Goal: Transaction & Acquisition: Purchase product/service

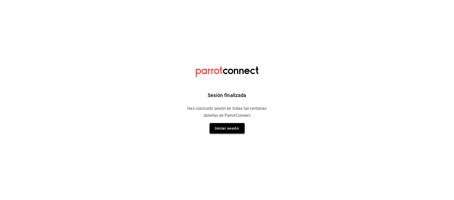
click at [236, 127] on button "Iniciar sesión" at bounding box center [227, 128] width 35 height 11
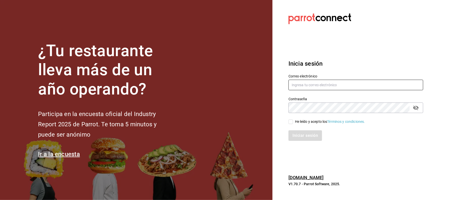
click at [374, 84] on input "text" at bounding box center [356, 85] width 135 height 11
type input "[EMAIL_ADDRESS][DOMAIN_NAME]"
click at [311, 122] on div "He leído y acepto los Términos y condiciones." at bounding box center [330, 121] width 70 height 5
click at [293, 122] on input "He leído y acepto los Términos y condiciones." at bounding box center [291, 122] width 5 height 5
checkbox input "true"
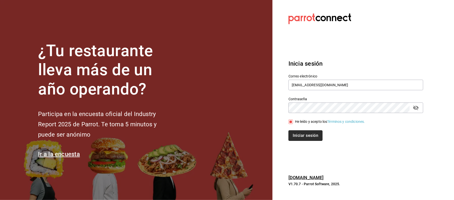
click at [311, 134] on button "Iniciar sesión" at bounding box center [306, 135] width 34 height 11
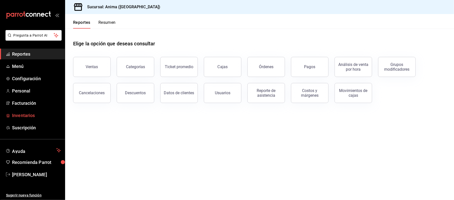
click at [43, 115] on span "Inventarios" at bounding box center [36, 115] width 49 height 7
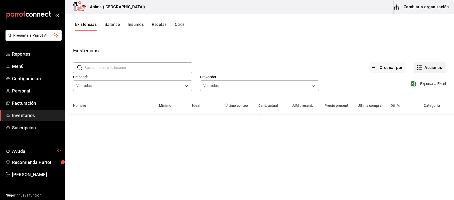
click at [426, 67] on button "Acciones" at bounding box center [430, 67] width 32 height 11
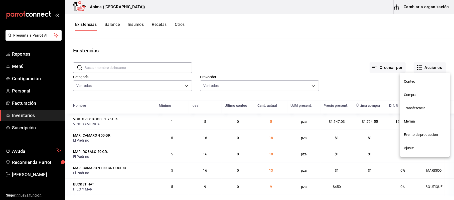
click at [417, 92] on span "Compra" at bounding box center [425, 94] width 42 height 5
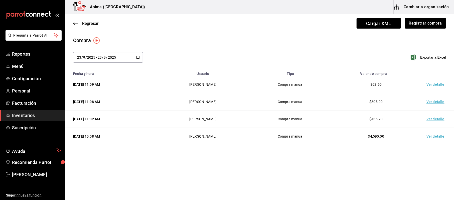
click at [30, 109] on ul "Reportes Menú Configuración Personal Facturación Inventarios Suscripción" at bounding box center [32, 91] width 65 height 84
click at [30, 112] on span "Inventarios" at bounding box center [36, 115] width 49 height 7
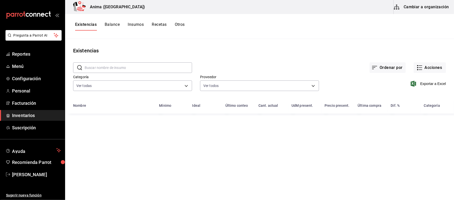
click at [117, 68] on input "text" at bounding box center [138, 68] width 107 height 10
click at [124, 121] on div "VAR. [GEOGRAPHIC_DATA]" at bounding box center [113, 119] width 80 height 5
click at [116, 67] on input "SOMB" at bounding box center [138, 68] width 107 height 10
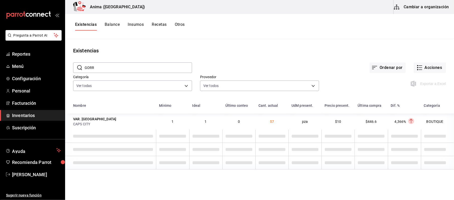
type input "GORRA"
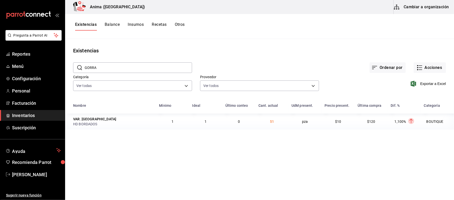
click at [41, 118] on span "Inventarios" at bounding box center [36, 115] width 49 height 7
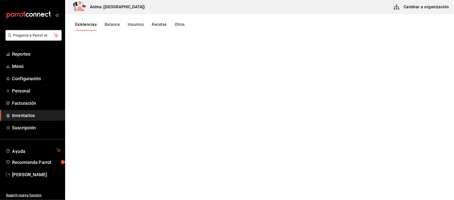
click at [92, 26] on button "Existencias" at bounding box center [86, 26] width 22 height 9
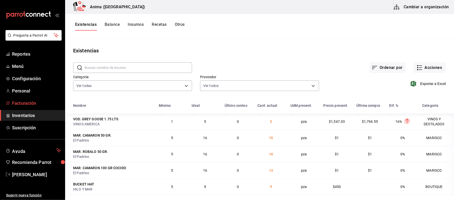
click at [24, 102] on span "Facturación" at bounding box center [36, 103] width 49 height 7
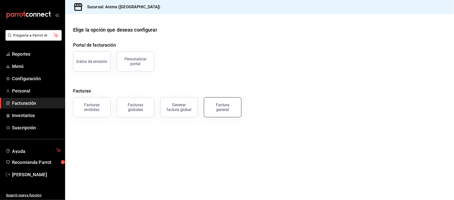
click at [237, 112] on button "Factura general" at bounding box center [223, 107] width 38 height 20
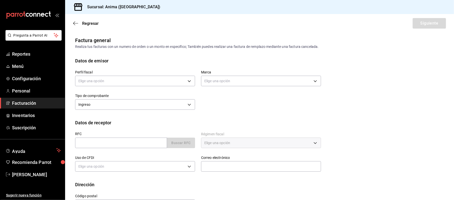
click at [124, 86] on div "Elige una opción" at bounding box center [135, 80] width 120 height 13
click at [123, 83] on body "Pregunta a Parrot AI Reportes Menú Configuración Personal Facturación Inventari…" at bounding box center [227, 100] width 454 height 200
click at [117, 106] on li "[PERSON_NAME]" at bounding box center [134, 106] width 118 height 9
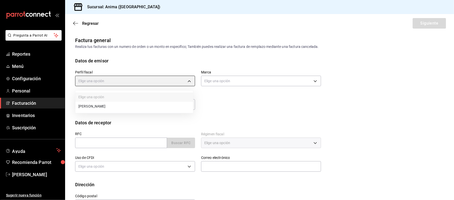
type input "9c1b1bcc-caec-48ff-bf3a-e0e0535c4ddc"
type input "a66376ae-ea22-4cd2-97e0-9ea16bf22336"
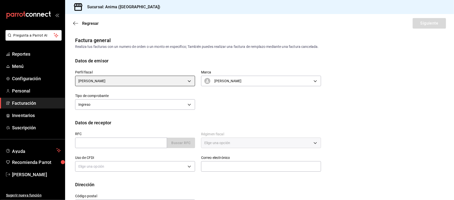
scroll to position [19, 0]
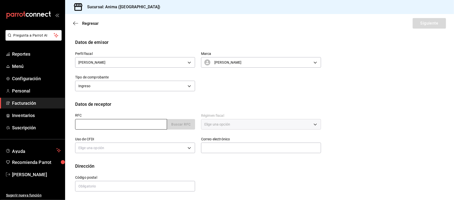
click at [112, 125] on input "text" at bounding box center [121, 124] width 92 height 11
type input "XAXX010101000"
type input "48380"
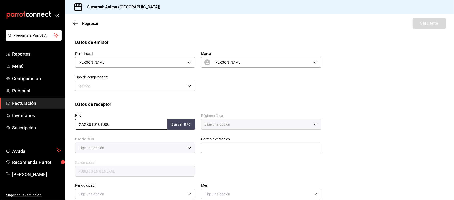
type input "616"
type input "S01"
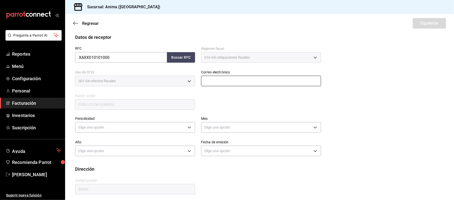
click at [216, 83] on input "text" at bounding box center [261, 81] width 120 height 11
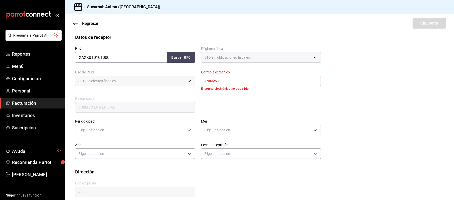
type input "animavallarta@grupoalme.com"
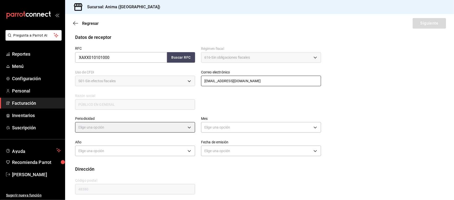
scroll to position [88, 0]
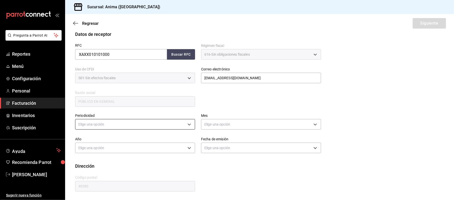
click at [184, 123] on body "Pregunta a Parrot AI Reportes Menú Configuración Personal Facturación Inventari…" at bounding box center [227, 100] width 454 height 200
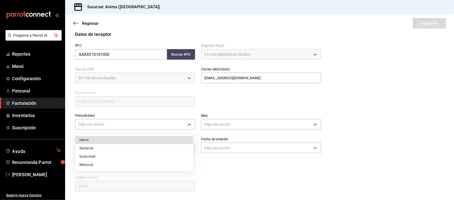
click at [124, 140] on li "Diario" at bounding box center [134, 140] width 118 height 8
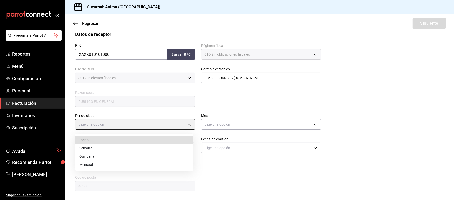
type input "DAILY"
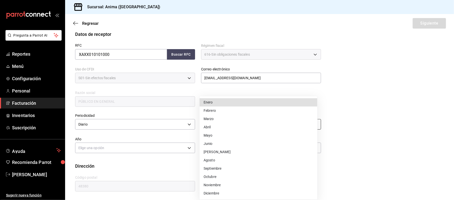
click at [223, 128] on body "Pregunta a Parrot AI Reportes Menú Configuración Personal Facturación Inventari…" at bounding box center [227, 100] width 454 height 200
click at [206, 169] on li "Septiembre" at bounding box center [259, 168] width 118 height 8
type input "9"
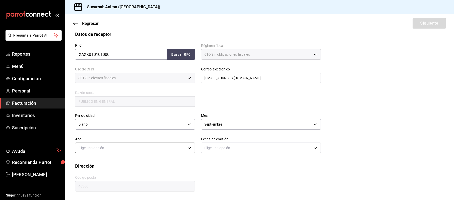
click at [160, 149] on body "Pregunta a Parrot AI Reportes Menú Configuración Personal Facturación Inventari…" at bounding box center [227, 100] width 454 height 200
click at [135, 164] on li "2025" at bounding box center [134, 163] width 118 height 8
type input "2025"
click at [246, 145] on body "Pregunta a Parrot AI Reportes Menú Configuración Personal Facturación Inventari…" at bounding box center [227, 100] width 454 height 200
click at [222, 164] on li "Hoy" at bounding box center [259, 163] width 118 height 8
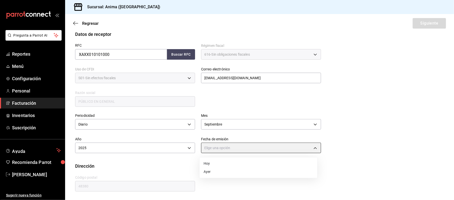
type input "TODAY"
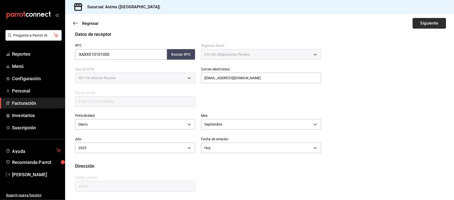
click at [427, 25] on button "Siguiente" at bounding box center [429, 23] width 33 height 11
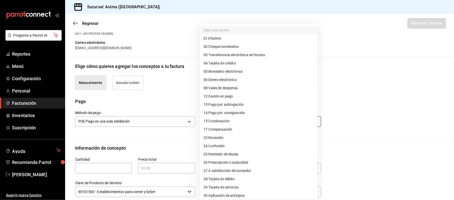
click at [214, 119] on body "Pregunta a Parrot AI Reportes Menú Configuración Personal Facturación Inventari…" at bounding box center [227, 100] width 454 height 200
click at [232, 66] on span "04 Tarjeta de crédito" at bounding box center [220, 63] width 32 height 5
type input "04"
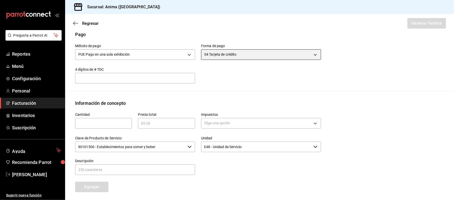
scroll to position [189, 0]
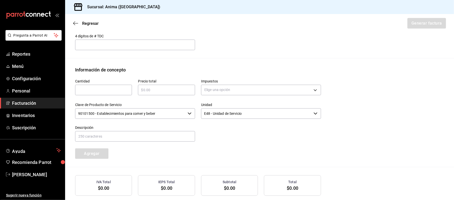
click at [73, 94] on div "Cantidad ​" at bounding box center [100, 85] width 63 height 24
click at [81, 93] on input "text" at bounding box center [103, 90] width 57 height 6
type input "1"
type input "$163193"
click at [269, 80] on label "Impuestos" at bounding box center [261, 81] width 120 height 4
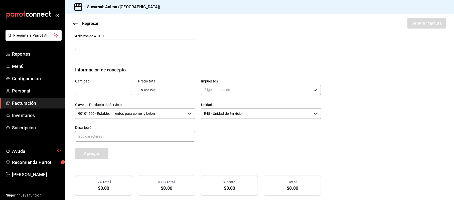
click at [270, 87] on body "Pregunta a Parrot AI Reportes Menú Configuración Personal Facturación Inventari…" at bounding box center [227, 100] width 454 height 200
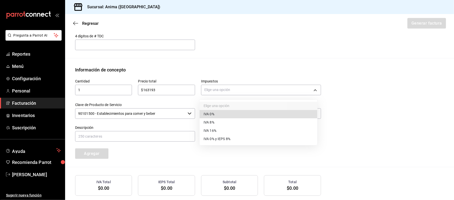
click at [251, 128] on li "IVA 16%" at bounding box center [259, 131] width 118 height 8
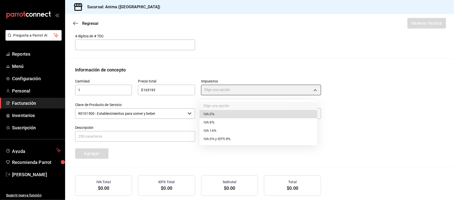
type input "IVA_16"
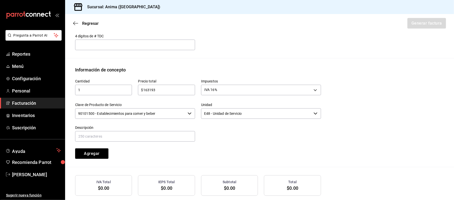
click at [156, 110] on input "90101500 - Establecimientos para comer y beber" at bounding box center [130, 113] width 110 height 11
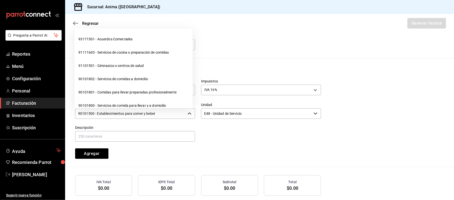
click at [156, 110] on input "90101500 - Establecimientos para comer y beber" at bounding box center [130, 113] width 110 height 11
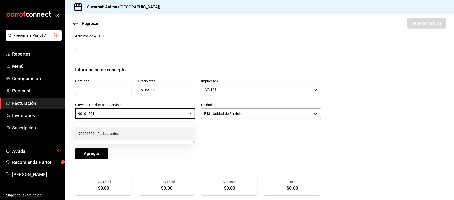
click at [134, 131] on li "90101501 - Restaurantes" at bounding box center [133, 133] width 118 height 13
type input "90101501 - Restaurantes"
click at [134, 131] on div "Descripción" at bounding box center [135, 134] width 120 height 17
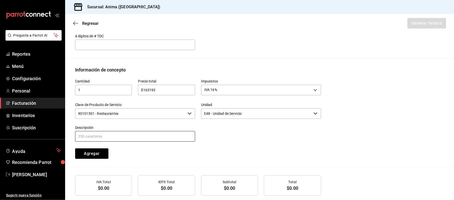
click at [132, 135] on input "text" at bounding box center [135, 136] width 120 height 11
click at [132, 135] on input "VENTAS DEL DIA 19 SEPTIEMBRE 2025" at bounding box center [135, 136] width 120 height 11
type input "VENTAS DEL DIA 19 SEPTIEMBRE 2025"
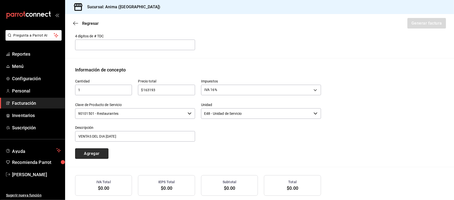
click at [99, 152] on button "Agregar" at bounding box center [91, 153] width 33 height 11
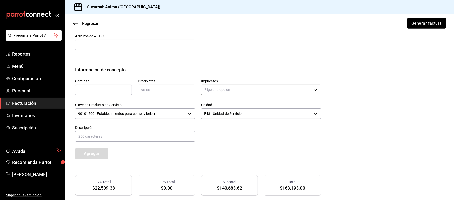
scroll to position [228, 0]
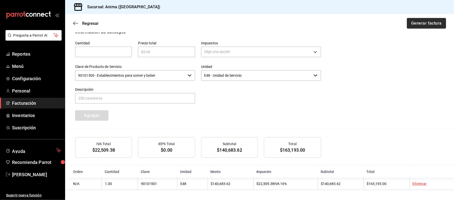
click at [422, 23] on button "Generar factura" at bounding box center [426, 23] width 39 height 11
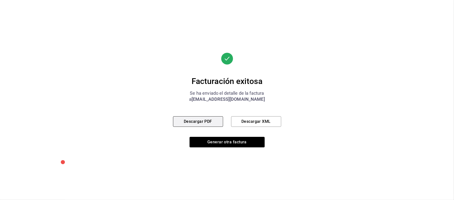
click at [194, 124] on button "Descargar PDF" at bounding box center [198, 121] width 50 height 11
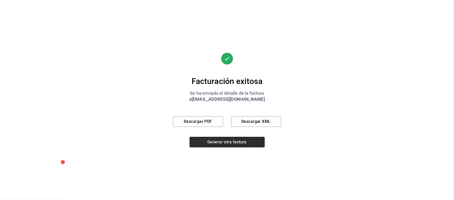
click at [241, 137] on button "Generar otra factura" at bounding box center [227, 142] width 75 height 11
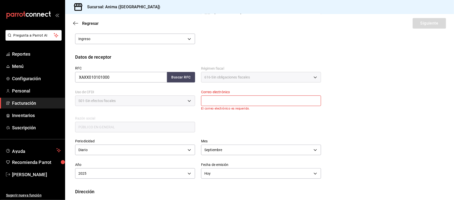
click at [231, 98] on input "text" at bounding box center [261, 100] width 120 height 11
type input "animavallarta@grupoalme.com"
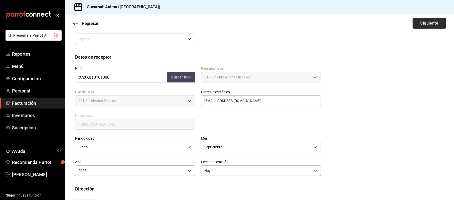
click at [416, 24] on button "Siguiente" at bounding box center [429, 23] width 33 height 11
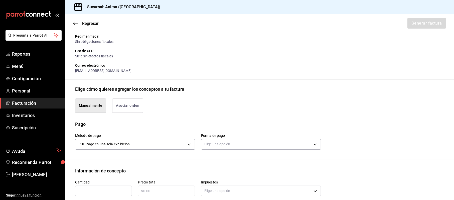
scroll to position [133, 0]
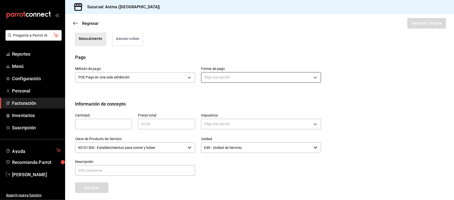
click at [238, 80] on body "Pregunta a Parrot AI Reportes Menú Configuración Personal Facturación Inventari…" at bounding box center [227, 100] width 454 height 200
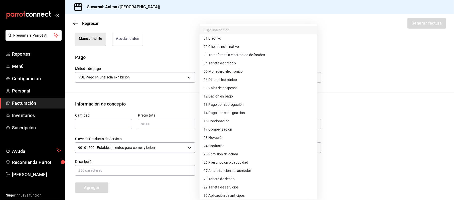
scroll to position [19, 0]
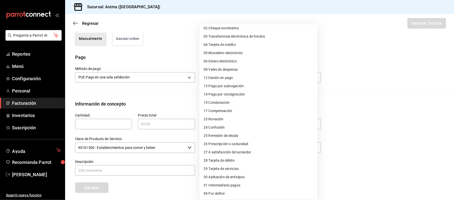
click at [223, 158] on span "28 Tarjeta de débito" at bounding box center [219, 160] width 31 height 5
type input "28"
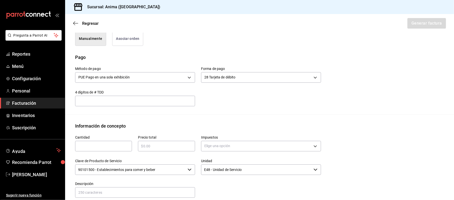
click at [90, 146] on input "text" at bounding box center [103, 146] width 57 height 6
type input "1"
type input "$11845"
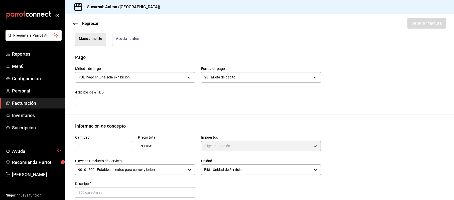
scroll to position [215, 0]
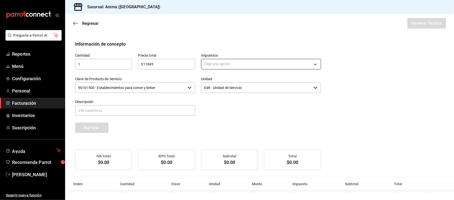
click at [243, 61] on body "Pregunta a Parrot AI Reportes Menú Configuración Personal Facturación Inventari…" at bounding box center [227, 100] width 454 height 200
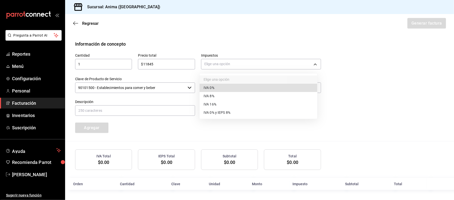
click at [230, 101] on li "IVA 16%" at bounding box center [259, 104] width 118 height 8
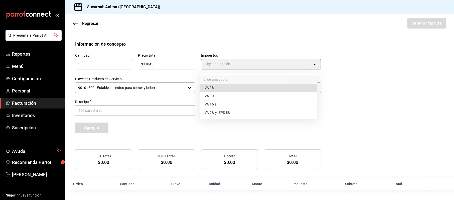
type input "IVA_16"
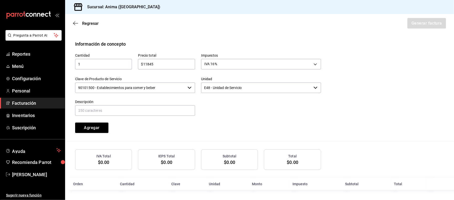
click at [142, 89] on input "90101500 - Establecimientos para comer y beber" at bounding box center [130, 87] width 110 height 11
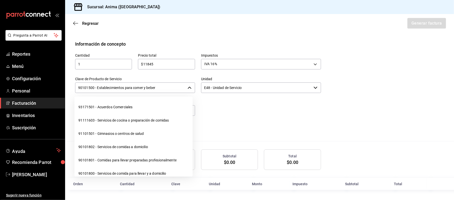
click at [142, 89] on input "90101500 - Establecimientos para comer y beber" at bounding box center [130, 87] width 110 height 11
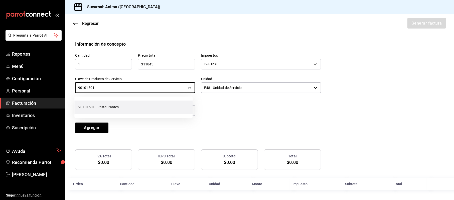
click at [141, 108] on li "90101501 - Restaurantes" at bounding box center [133, 106] width 118 height 13
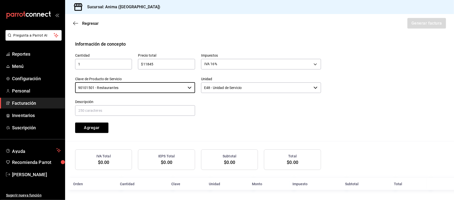
type input "90101501 - Restaurantes"
click at [141, 108] on input "text" at bounding box center [135, 110] width 120 height 11
paste input "VENTAS DEL DIA 19 SEPTIEMBRE 2025"
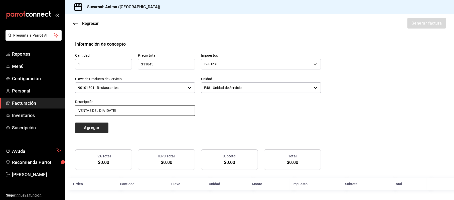
type input "VENTAS DEL DIA 19 SEPTIEMBRE 2025"
click at [102, 124] on button "Agregar" at bounding box center [91, 128] width 33 height 11
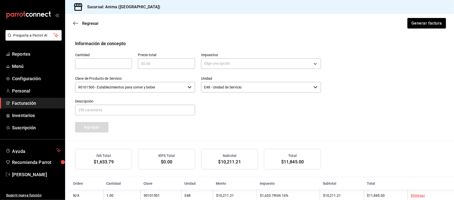
scroll to position [228, 0]
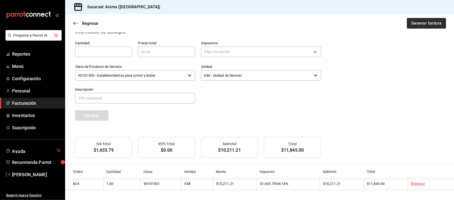
click at [418, 20] on button "Generar factura" at bounding box center [426, 23] width 39 height 11
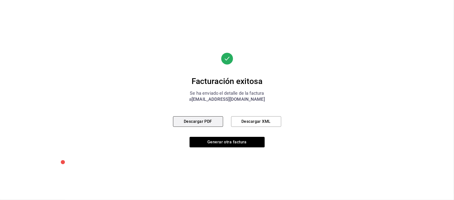
click at [198, 116] on button "Descargar PDF" at bounding box center [198, 121] width 50 height 11
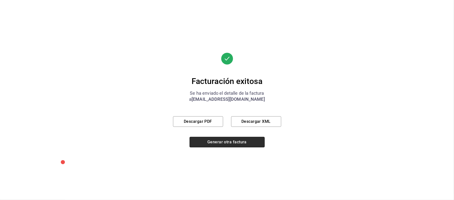
click at [235, 138] on button "Generar otra factura" at bounding box center [227, 142] width 75 height 11
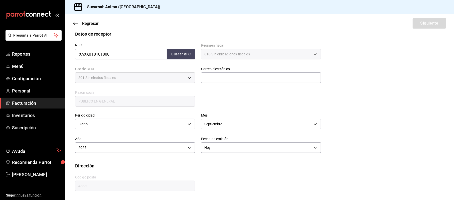
scroll to position [66, 0]
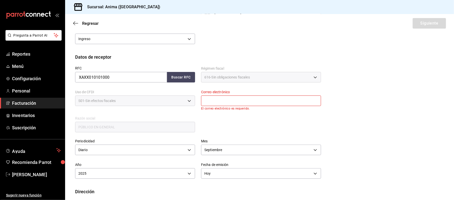
click at [253, 99] on input "text" at bounding box center [261, 100] width 120 height 11
type input "animavallarta@grupoalme.com"
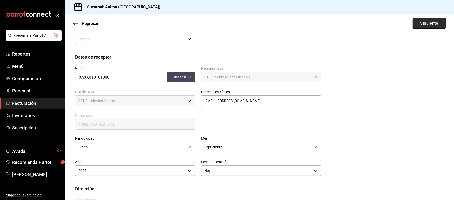
click at [413, 27] on button "Siguiente" at bounding box center [429, 23] width 33 height 11
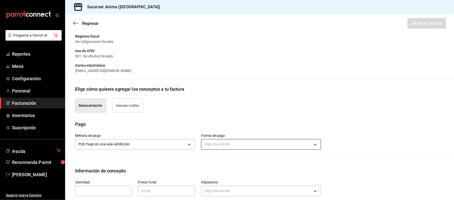
click at [229, 143] on body "Pregunta a Parrot AI Reportes Menú Configuración Personal Facturación Inventari…" at bounding box center [227, 100] width 454 height 200
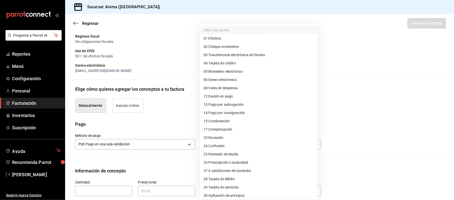
click at [242, 63] on li "04 Tarjeta de crédito" at bounding box center [259, 63] width 118 height 8
type input "04"
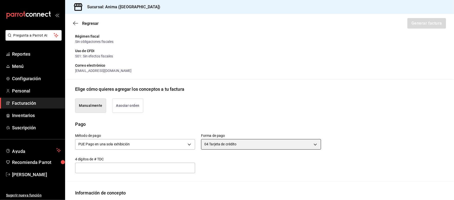
scroll to position [166, 0]
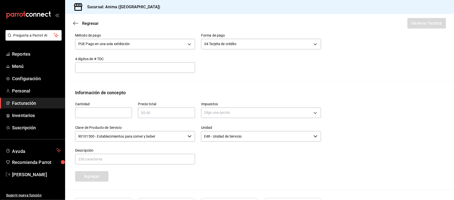
click at [105, 116] on div "​" at bounding box center [103, 112] width 57 height 11
type input "1"
type input "$632998.12"
click at [243, 115] on body "Pregunta a Parrot AI Reportes Menú Configuración Personal Facturación Inventari…" at bounding box center [227, 100] width 454 height 200
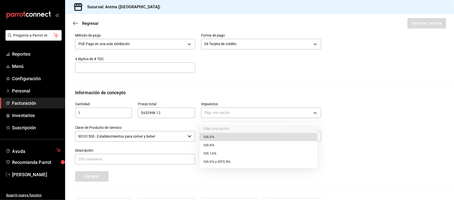
click at [225, 151] on li "IVA 16%" at bounding box center [259, 153] width 118 height 8
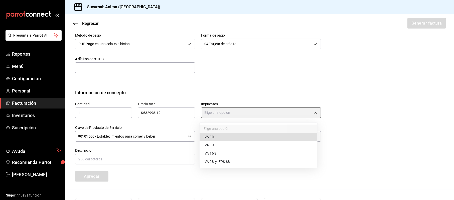
type input "IVA_16"
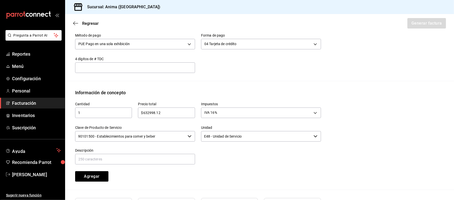
click at [138, 133] on input "90101500 - Establecimientos para comer y beber" at bounding box center [130, 136] width 110 height 11
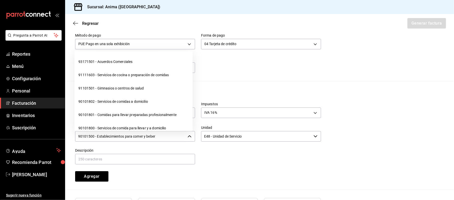
click at [138, 133] on input "90101500 - Establecimientos para comer y beber" at bounding box center [130, 136] width 110 height 11
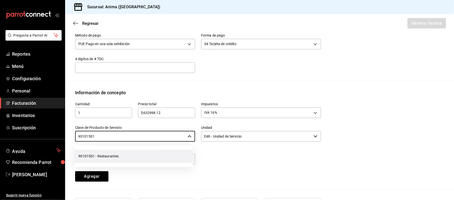
click at [130, 157] on li "90101501 - Restaurantes" at bounding box center [133, 156] width 118 height 13
type input "90101501 - Restaurantes"
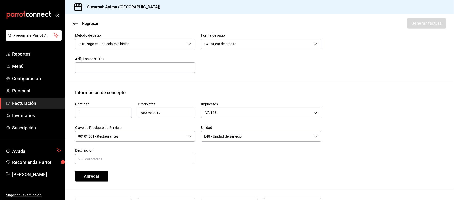
click at [124, 158] on input "text" at bounding box center [135, 159] width 120 height 11
paste input "VENTAS DEL DIA 19 SEPTIEMBRE 2025"
click at [110, 159] on input "VENTAS DEL DIA 19 SEPTIEMBRE 2025" at bounding box center [135, 159] width 120 height 11
click at [110, 158] on input "VENTAS DEL DIA 20 SEPTIEMBRE 2025" at bounding box center [135, 159] width 120 height 11
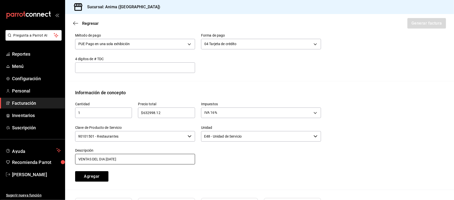
click at [110, 158] on input "VENTAS DEL DIA 20 SEPTIEMBRE 2025" at bounding box center [135, 159] width 120 height 11
type input "VENTAS DEL DIA 20 SEPTIEMBRE 2025"
click at [97, 175] on button "Agregar" at bounding box center [91, 176] width 33 height 11
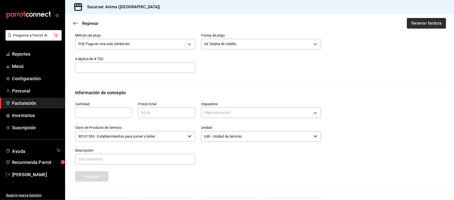
click at [434, 27] on button "Generar factura" at bounding box center [426, 23] width 39 height 11
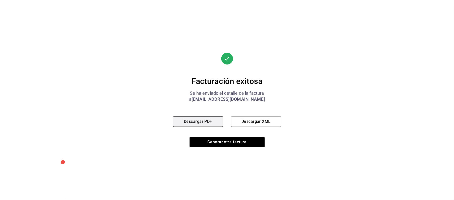
click at [199, 124] on button "Descargar PDF" at bounding box center [198, 121] width 50 height 11
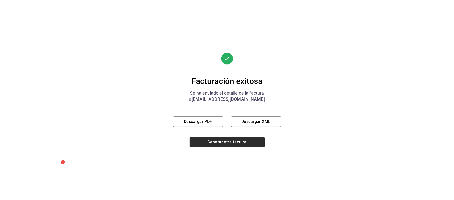
click at [202, 141] on button "Generar otra factura" at bounding box center [227, 142] width 75 height 11
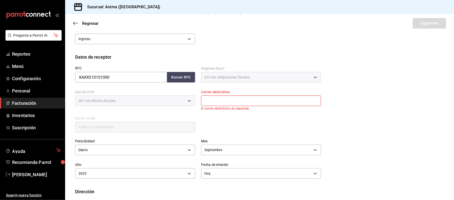
click at [256, 101] on input "text" at bounding box center [261, 100] width 120 height 11
type input "N"
type input "animavallarta@grupoalme.com"
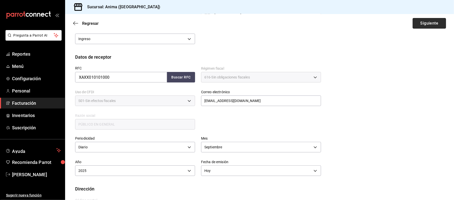
click at [417, 26] on button "Siguiente" at bounding box center [429, 23] width 33 height 11
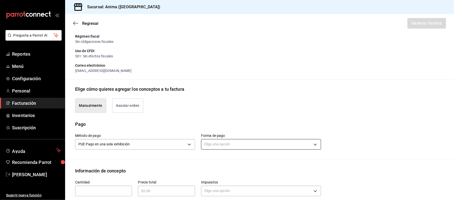
click at [232, 143] on body "Pregunta a Parrot AI Reportes Menú Configuración Personal Facturación Inventari…" at bounding box center [227, 100] width 454 height 200
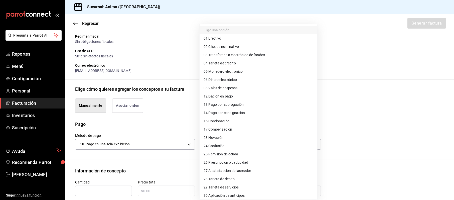
scroll to position [19, 0]
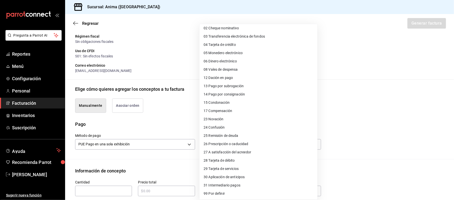
click at [237, 161] on li "28 Tarjeta de débito" at bounding box center [259, 160] width 118 height 8
type input "28"
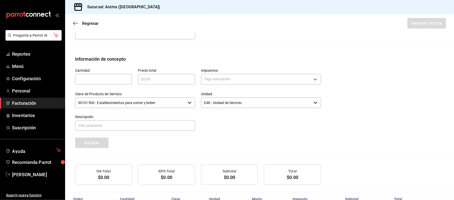
scroll to position [166, 0]
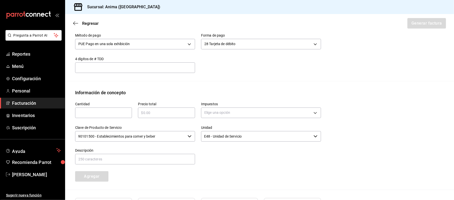
click at [98, 114] on input "text" at bounding box center [103, 113] width 57 height 6
type input "1"
type input "$126609.4"
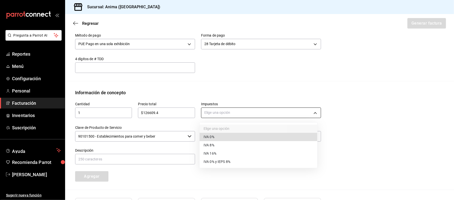
click at [281, 115] on body "Pregunta a Parrot AI Reportes Menú Configuración Personal Facturación Inventari…" at bounding box center [227, 100] width 454 height 200
click at [215, 156] on span "IVA 16%" at bounding box center [210, 153] width 13 height 5
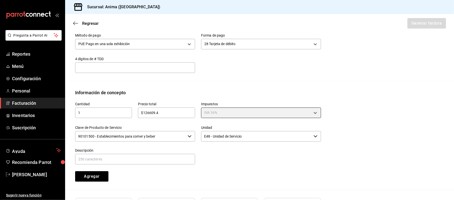
type input "IVA_16"
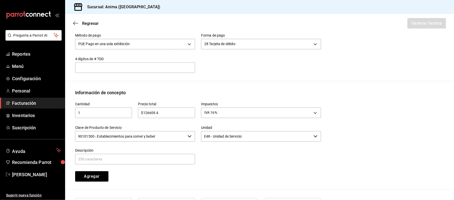
click at [168, 139] on input "90101500 - Establecimientos para comer y beber" at bounding box center [130, 136] width 110 height 11
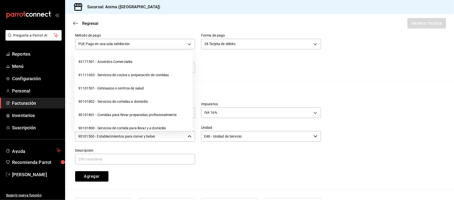
click at [168, 139] on input "90101500 - Establecimientos para comer y beber" at bounding box center [130, 136] width 110 height 11
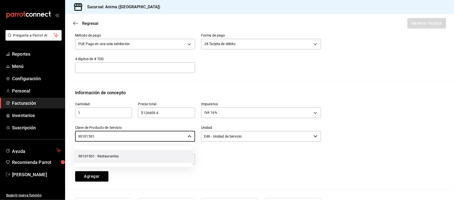
click at [152, 154] on li "90101501 - Restaurantes" at bounding box center [133, 156] width 118 height 13
type input "90101501 - Restaurantes"
click at [142, 153] on div "Descripción" at bounding box center [135, 156] width 120 height 17
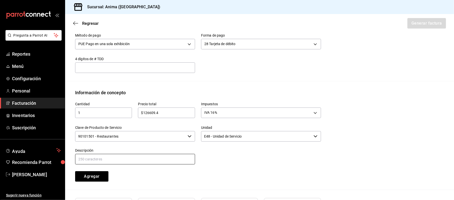
click at [141, 157] on input "text" at bounding box center [135, 159] width 120 height 11
paste input "VENTAS DEL DIA 20 SEPTIEMBRE 2025"
type input "VENTAS DEL DIA 20 SEPTIEMBRE 2025"
click at [101, 177] on button "Agregar" at bounding box center [91, 176] width 33 height 11
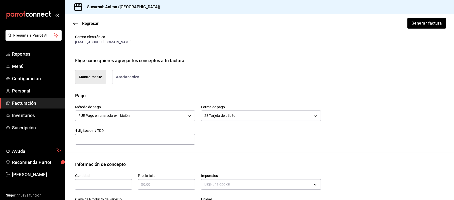
scroll to position [61, 0]
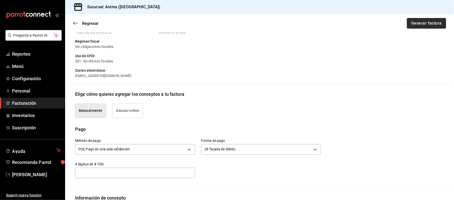
click at [422, 25] on button "Generar factura" at bounding box center [426, 23] width 39 height 11
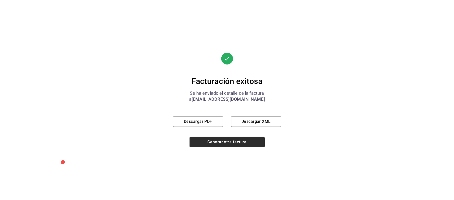
click at [219, 142] on button "Generar otra factura" at bounding box center [227, 142] width 75 height 11
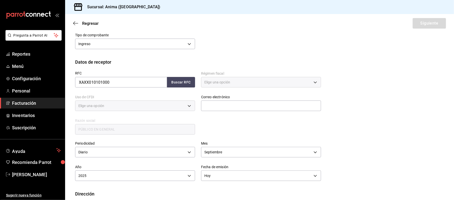
type input "616"
type input "S01"
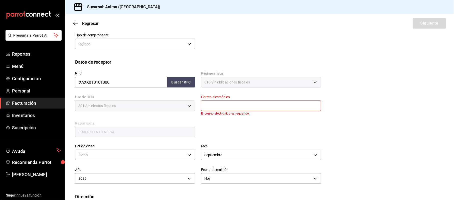
click at [34, 99] on link "Facturación" at bounding box center [32, 103] width 65 height 11
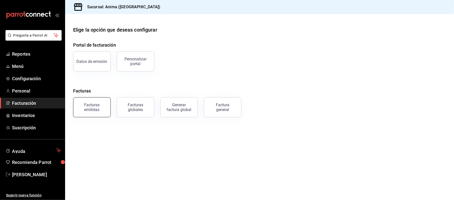
click at [83, 104] on div "Facturas emitidas" at bounding box center [91, 107] width 31 height 10
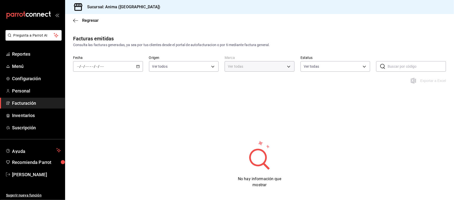
type input "a66376ae-ea22-4cd2-97e0-9ea16bf22336"
click at [107, 70] on div "/ / - / /" at bounding box center [108, 66] width 70 height 11
click at [98, 85] on li "Hoy" at bounding box center [96, 81] width 47 height 11
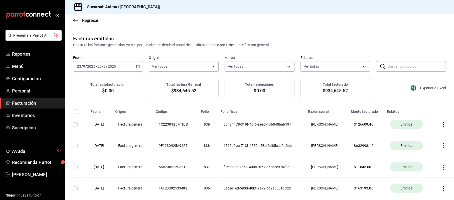
click at [435, 120] on th at bounding box center [443, 124] width 21 height 21
click at [443, 123] on icon "button" at bounding box center [443, 124] width 1 height 5
click at [429, 108] on li "Descargar PDF" at bounding box center [419, 112] width 44 height 13
click at [93, 16] on div "Regresar" at bounding box center [259, 20] width 389 height 13
click at [93, 22] on span "Regresar" at bounding box center [90, 20] width 17 height 5
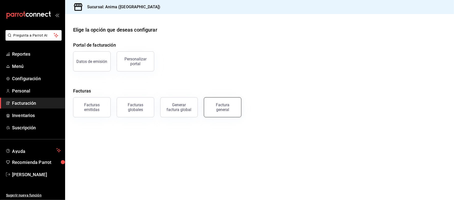
click at [226, 107] on div "Factura general" at bounding box center [222, 107] width 25 height 10
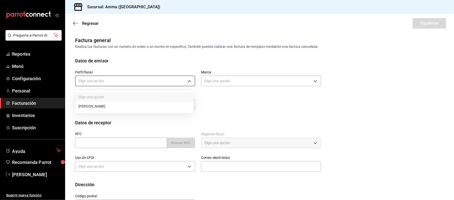
click at [135, 79] on body "Pregunta a Parrot AI Reportes Menú Configuración Personal Facturación Inventari…" at bounding box center [227, 100] width 454 height 200
click at [125, 103] on li "[PERSON_NAME]" at bounding box center [134, 106] width 118 height 9
type input "9c1b1bcc-caec-48ff-bf3a-e0e0535c4ddc"
type input "a66376ae-ea22-4cd2-97e0-9ea16bf22336"
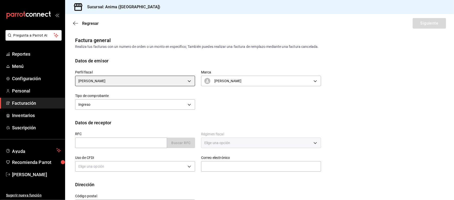
scroll to position [19, 0]
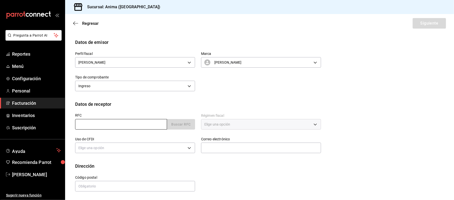
click at [126, 121] on input "text" at bounding box center [121, 124] width 92 height 11
type input "XAXX010101000"
type input "48380"
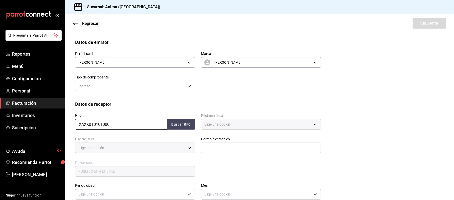
type input "616"
type input "S01"
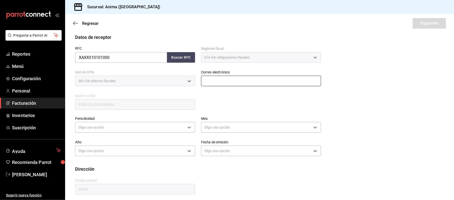
click at [242, 77] on input "text" at bounding box center [261, 81] width 120 height 11
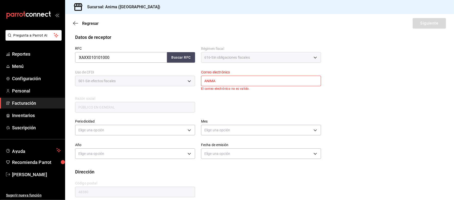
type input "animavallarta@grupoalme.com"
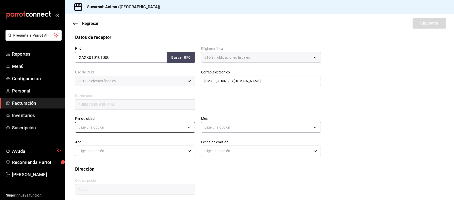
click at [112, 125] on body "Pregunta a Parrot AI Reportes Menú Configuración Personal Facturación Inventari…" at bounding box center [227, 100] width 454 height 200
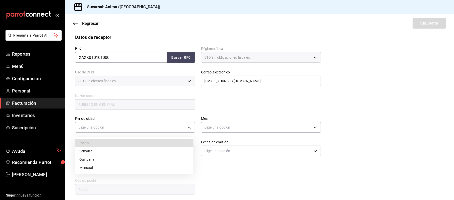
click at [102, 149] on li "Semanal" at bounding box center [134, 151] width 118 height 8
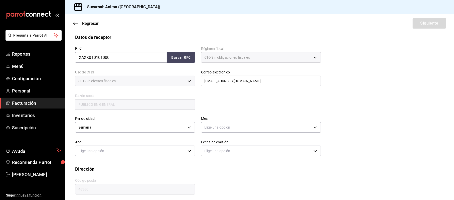
click at [100, 120] on div "Semanal WEEKLY" at bounding box center [135, 126] width 120 height 13
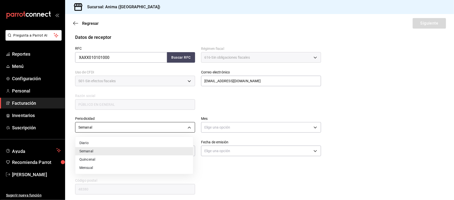
click at [100, 127] on body "Pregunta a Parrot AI Reportes Menú Configuración Personal Facturación Inventari…" at bounding box center [227, 100] width 454 height 200
click at [98, 143] on li "Diario" at bounding box center [134, 143] width 118 height 8
type input "DAILY"
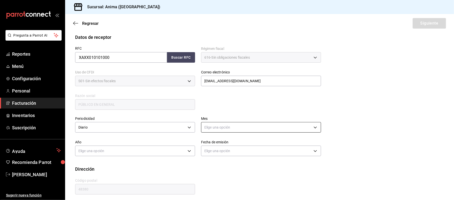
click at [243, 126] on body "Pregunta a Parrot AI Reportes Menú Configuración Personal Facturación Inventari…" at bounding box center [227, 100] width 454 height 200
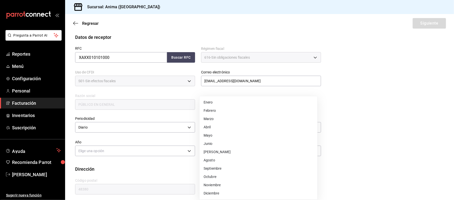
click at [219, 171] on li "Septiembre" at bounding box center [259, 168] width 118 height 8
type input "9"
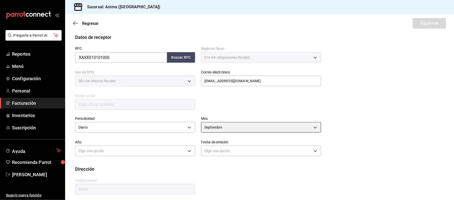
scroll to position [88, 0]
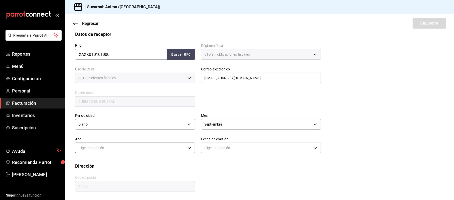
click at [157, 149] on body "Pregunta a Parrot AI Reportes Menú Configuración Personal Facturación Inventari…" at bounding box center [227, 100] width 454 height 200
click at [117, 162] on li "2025" at bounding box center [134, 163] width 118 height 8
type input "2025"
click at [225, 148] on body "Pregunta a Parrot AI Reportes Menú Configuración Personal Facturación Inventari…" at bounding box center [227, 100] width 454 height 200
click at [215, 164] on li "Hoy" at bounding box center [259, 163] width 118 height 8
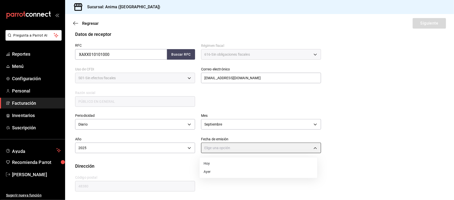
type input "TODAY"
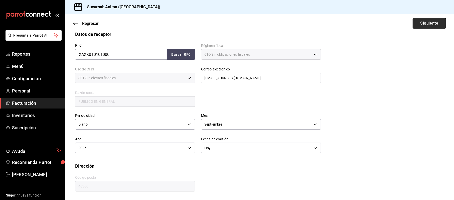
click at [425, 21] on button "Siguiente" at bounding box center [429, 23] width 33 height 11
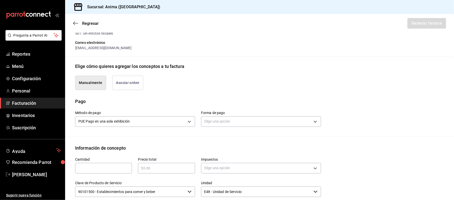
scroll to position [155, 0]
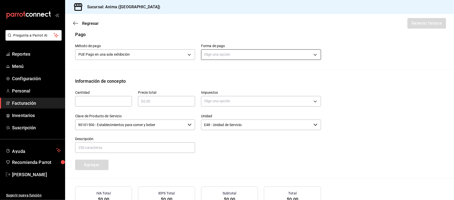
click at [275, 49] on body "Pregunta a Parrot AI Reportes Menú Configuración Personal Facturación Inventari…" at bounding box center [227, 100] width 454 height 200
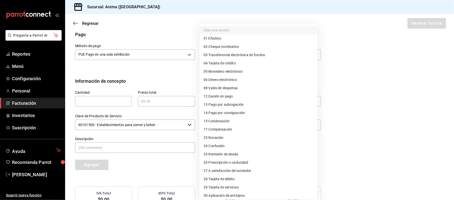
click at [242, 63] on li "04 Tarjeta de crédito" at bounding box center [259, 63] width 118 height 8
type input "04"
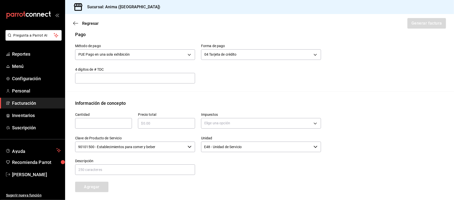
click at [91, 119] on div "​" at bounding box center [103, 123] width 57 height 11
type input "1"
type input "$79605.85"
click at [280, 120] on body "Pregunta a Parrot AI Reportes Menú Configuración Personal Facturación Inventari…" at bounding box center [227, 100] width 454 height 200
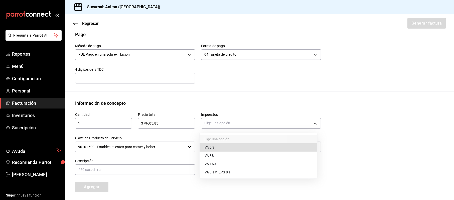
click at [215, 162] on span "IVA 16%" at bounding box center [210, 163] width 13 height 5
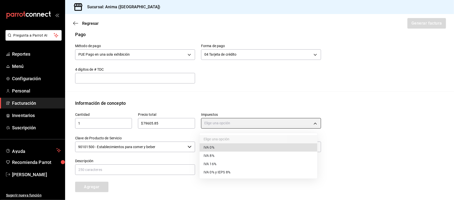
type input "IVA_16"
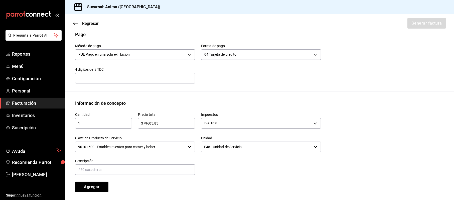
click at [163, 142] on input "90101500 - Establecimientos para comer y beber" at bounding box center [130, 147] width 110 height 11
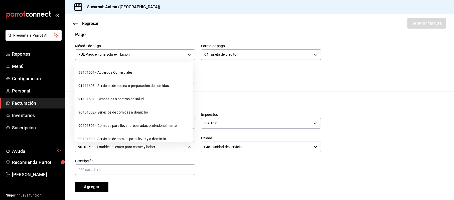
click at [163, 144] on input "90101500 - Establecimientos para comer y beber" at bounding box center [130, 147] width 110 height 11
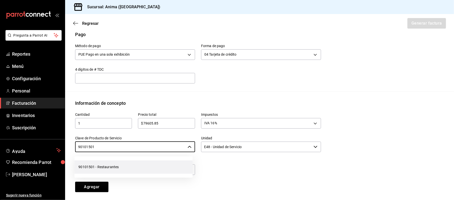
click at [88, 170] on li "90101501 - Restaurantes" at bounding box center [133, 166] width 118 height 13
type input "90101501 - Restaurantes"
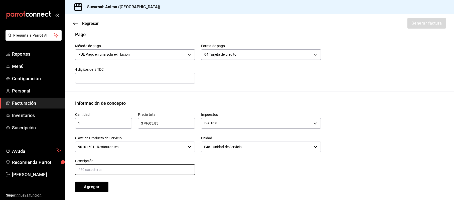
click at [91, 165] on input "text" at bounding box center [135, 169] width 120 height 11
paste input "VENTAS DEL DIA 20 SEPTIEMBRE 2025"
click at [109, 172] on input "VENTAS DEL DIA 20 SEPTIEMBRE 2025" at bounding box center [135, 169] width 120 height 11
type input "VENTAS DEL DIA 21 SEPTIEMBRE 2025"
click at [75, 182] on button "Agregar" at bounding box center [91, 187] width 33 height 11
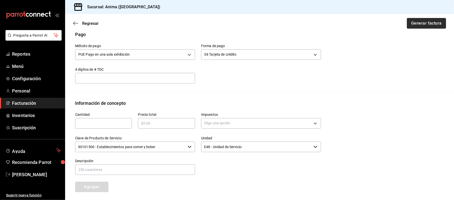
click at [426, 24] on button "Generar factura" at bounding box center [426, 23] width 39 height 11
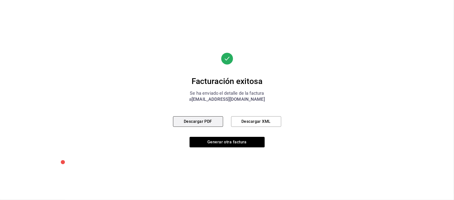
click at [214, 119] on button "Descargar PDF" at bounding box center [198, 121] width 50 height 11
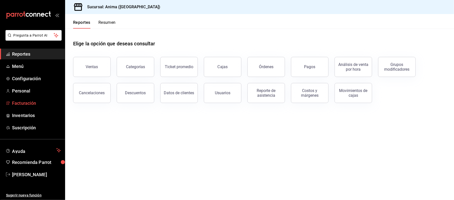
click at [18, 106] on link "Facturación" at bounding box center [32, 103] width 65 height 11
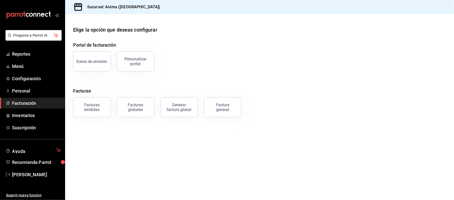
drag, startPoint x: 220, startPoint y: 104, endPoint x: 227, endPoint y: 102, distance: 7.5
click at [220, 104] on div "Factura general" at bounding box center [222, 107] width 25 height 10
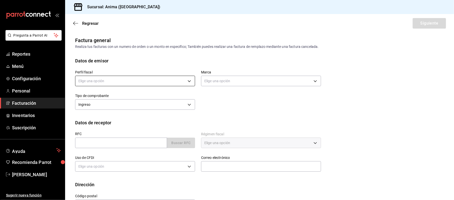
click at [132, 77] on body "Pregunta a Parrot AI Reportes Menú Configuración Personal Facturación Inventari…" at bounding box center [227, 100] width 454 height 200
click at [116, 107] on li "MEZA ROCHA" at bounding box center [134, 106] width 118 height 9
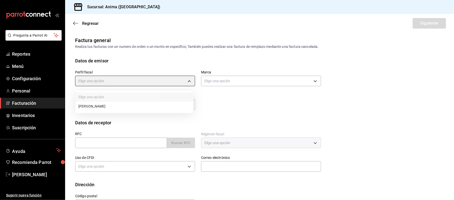
type input "9c1b1bcc-caec-48ff-bf3a-e0e0535c4ddc"
type input "a66376ae-ea22-4cd2-97e0-9ea16bf22336"
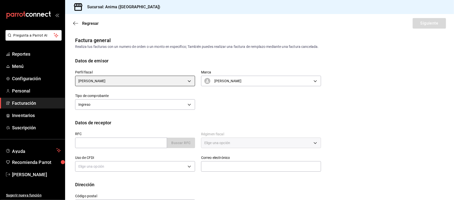
scroll to position [19, 0]
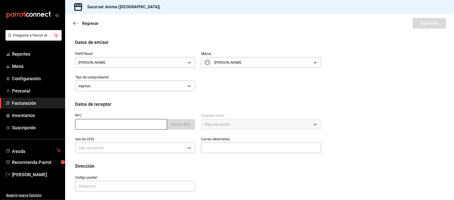
click at [125, 125] on input "text" at bounding box center [121, 124] width 92 height 11
type input "XAXX010101000"
type input "48380"
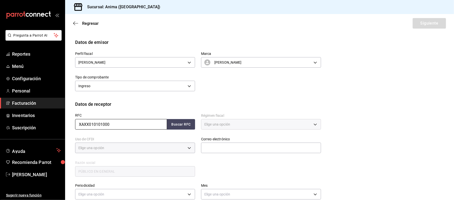
type input "616"
type input "S01"
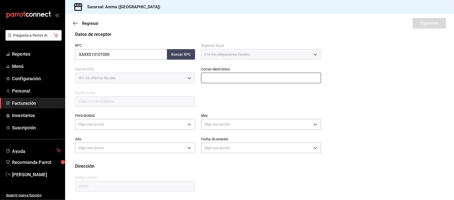
click at [240, 74] on input "text" at bounding box center [261, 78] width 120 height 11
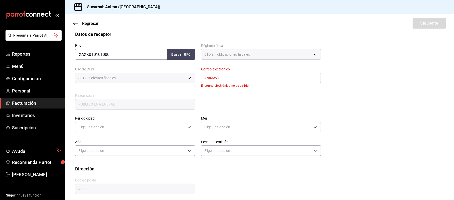
type input "animavallarta@grupoalme.com"
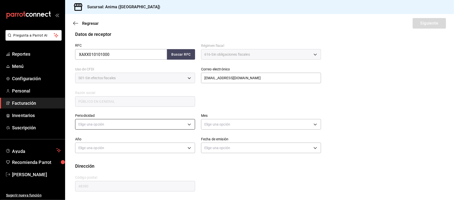
click at [177, 120] on body "Pregunta a Parrot AI Reportes Menú Configuración Personal Facturación Inventari…" at bounding box center [227, 100] width 454 height 200
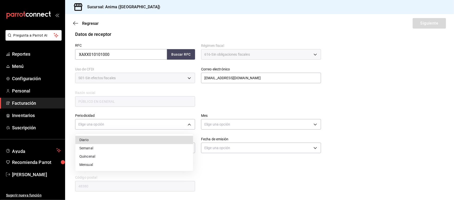
click at [105, 141] on li "Diario" at bounding box center [134, 140] width 118 height 8
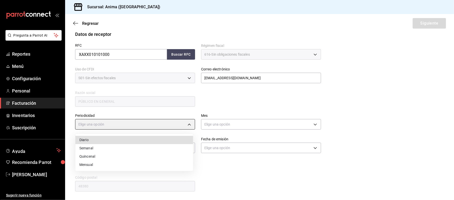
type input "DAILY"
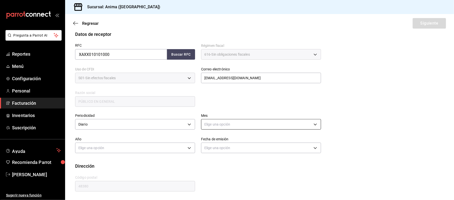
click at [241, 124] on body "Pregunta a Parrot AI Reportes Menú Configuración Personal Facturación Inventari…" at bounding box center [227, 100] width 454 height 200
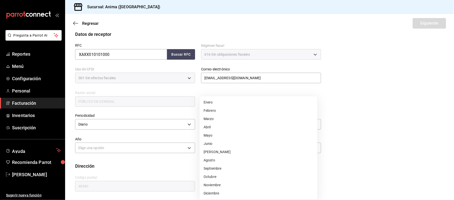
click at [217, 165] on li "Septiembre" at bounding box center [259, 168] width 118 height 8
type input "9"
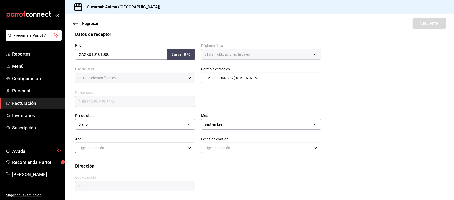
click at [134, 148] on body "Pregunta a Parrot AI Reportes Menú Configuración Personal Facturación Inventari…" at bounding box center [227, 100] width 454 height 200
click at [120, 163] on li "2025" at bounding box center [134, 163] width 118 height 8
type input "2025"
click at [219, 151] on body "Pregunta a Parrot AI Reportes Menú Configuración Personal Facturación Inventari…" at bounding box center [227, 100] width 454 height 200
click at [213, 164] on li "Hoy" at bounding box center [259, 163] width 118 height 8
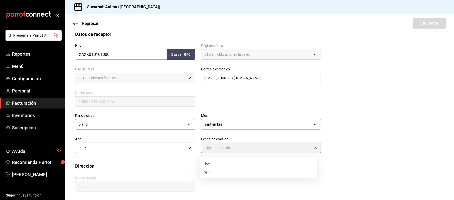
type input "TODAY"
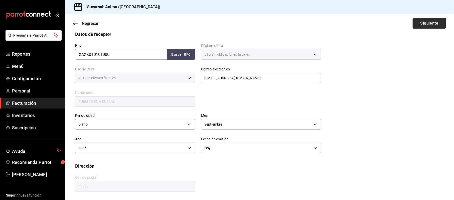
click at [414, 21] on button "Siguiente" at bounding box center [429, 23] width 33 height 11
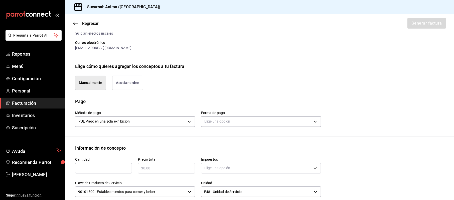
scroll to position [155, 0]
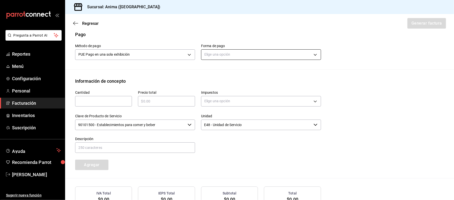
click at [229, 50] on body "Pregunta a Parrot AI Reportes Menú Configuración Personal Facturación Inventari…" at bounding box center [227, 100] width 454 height 200
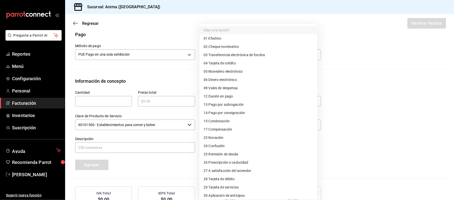
click at [228, 61] on span "04 Tarjeta de crédito" at bounding box center [220, 63] width 32 height 5
type input "04"
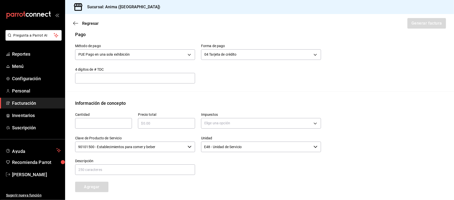
click at [94, 120] on div "​" at bounding box center [103, 123] width 57 height 11
type input "1"
type input "$46895.25"
click at [266, 124] on body "Pregunta a Parrot AI Reportes Menú Configuración Personal Facturación Inventari…" at bounding box center [227, 100] width 454 height 200
click at [215, 162] on span "IVA 16%" at bounding box center [210, 163] width 13 height 5
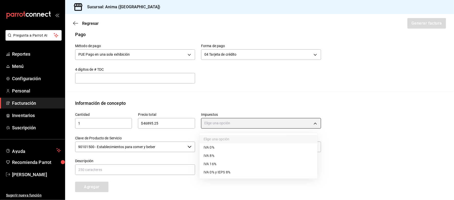
type input "IVA_16"
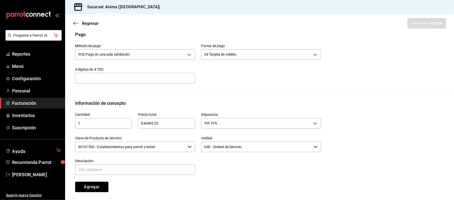
click at [162, 146] on input "90101500 - Establecimientos para comer y beber" at bounding box center [130, 147] width 110 height 11
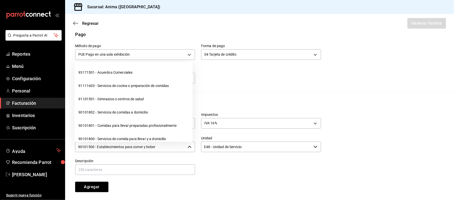
click at [162, 146] on input "90101500 - Establecimientos para comer y beber" at bounding box center [130, 147] width 110 height 11
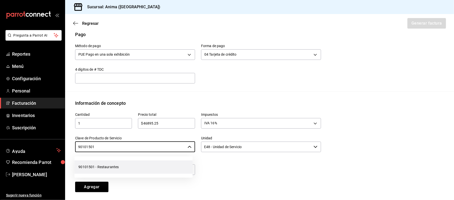
click at [142, 169] on li "90101501 - Restaurantes" at bounding box center [133, 166] width 118 height 13
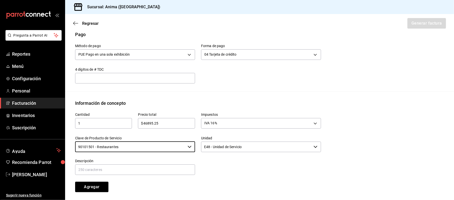
type input "90101501 - Restaurantes"
click at [130, 168] on input "text" at bounding box center [135, 169] width 120 height 11
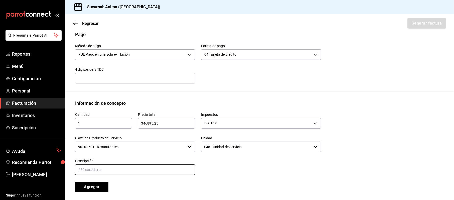
paste input "VENTAS DEL DIA 20 SEPTIEMBRE 2025"
click at [109, 169] on input "VENTAS DEL DIA 20 SEPTIEMBRE 2025" at bounding box center [135, 169] width 120 height 11
type input "VENTAS DEL DIA 21 SEPTIEMBRE 2025"
click at [88, 186] on button "Agregar" at bounding box center [91, 187] width 33 height 11
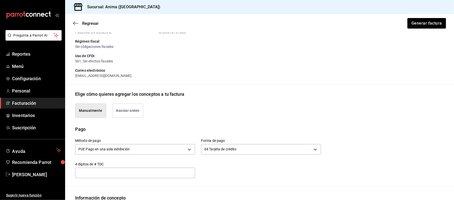
scroll to position [27, 0]
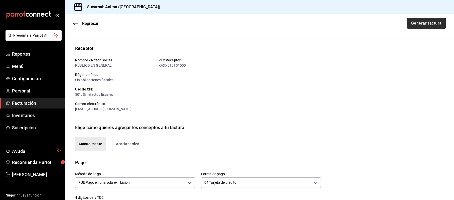
click at [429, 26] on button "Generar factura" at bounding box center [426, 23] width 39 height 11
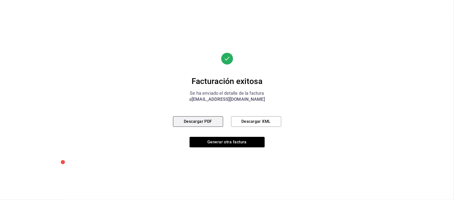
click at [189, 123] on button "Descargar PDF" at bounding box center [198, 121] width 50 height 11
click at [208, 135] on div "Facturación exitosa Se ha enviado el detalle de la factura a animavallarta@grup…" at bounding box center [227, 100] width 108 height 95
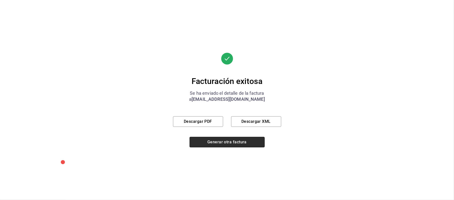
click at [204, 140] on button "Generar otra factura" at bounding box center [227, 142] width 75 height 11
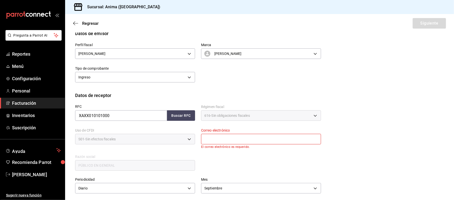
click at [38, 102] on span "Facturación" at bounding box center [36, 103] width 49 height 7
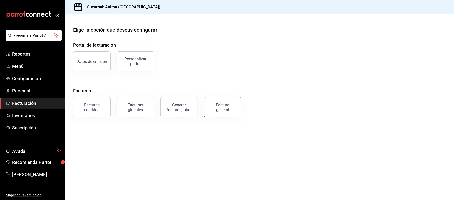
click at [219, 111] on div "Factura general" at bounding box center [222, 107] width 25 height 10
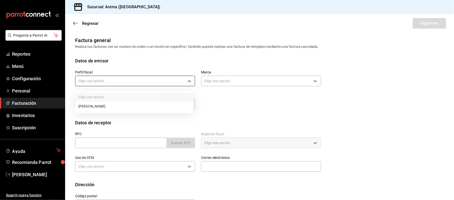
click at [117, 83] on body "Pregunta a Parrot AI Reportes Menú Configuración Personal Facturación Inventari…" at bounding box center [227, 100] width 454 height 200
click at [112, 106] on li "[PERSON_NAME]" at bounding box center [134, 106] width 118 height 9
type input "9c1b1bcc-caec-48ff-bf3a-e0e0535c4ddc"
type input "a66376ae-ea22-4cd2-97e0-9ea16bf22336"
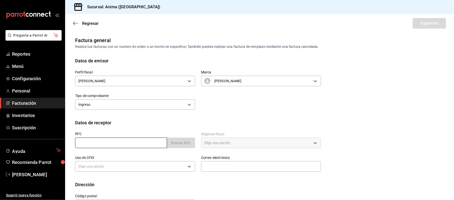
click at [98, 141] on input "text" at bounding box center [121, 143] width 92 height 11
click at [100, 145] on input "text" at bounding box center [121, 143] width 92 height 11
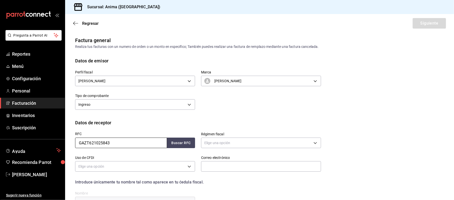
scroll to position [53, 0]
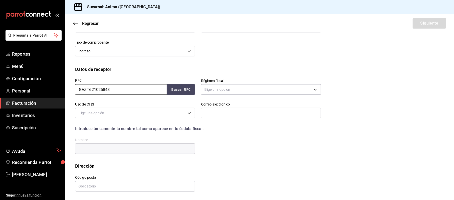
type input "GAZT621025843"
click at [179, 95] on div "RFC GAZT621025843 Buscar RFC" at bounding box center [132, 85] width 126 height 24
click at [174, 89] on button "Buscar RFC" at bounding box center [181, 89] width 28 height 11
click at [233, 84] on body "Pregunta a Parrot AI Reportes Menú Configuración Personal Facturación Inventari…" at bounding box center [227, 100] width 454 height 200
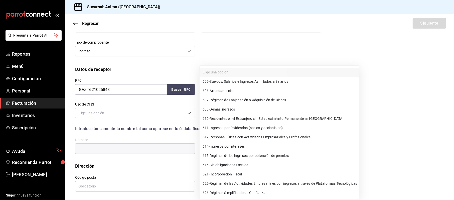
click at [250, 191] on span "626 - Régimen Simplificado de Confianza" at bounding box center [234, 192] width 63 height 5
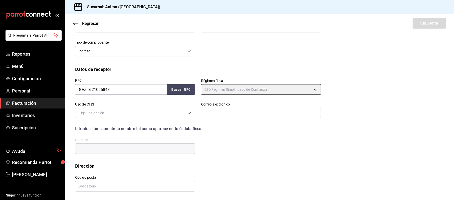
type input "626"
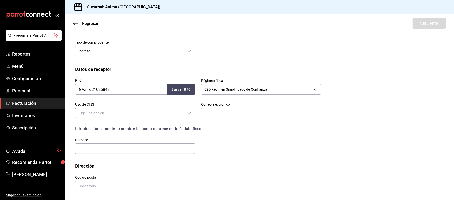
click at [143, 116] on body "Pregunta a Parrot AI Reportes Menú Configuración Personal Facturación Inventari…" at bounding box center [227, 100] width 454 height 200
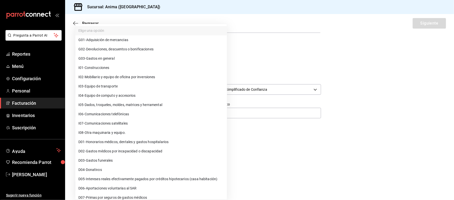
click at [135, 60] on li "G03 - Gastos en general" at bounding box center [151, 58] width 152 height 9
type input "G03"
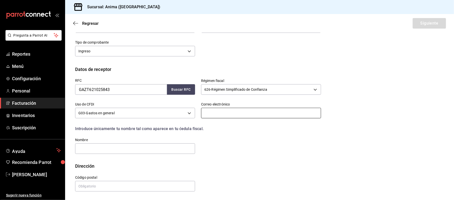
click at [252, 114] on input "text" at bounding box center [261, 113] width 120 height 11
click at [236, 112] on input "text" at bounding box center [261, 113] width 120 height 11
paste input "facturacion.makala@gmail.com"
type input "facturacion.makala@gmail.com"
click at [135, 150] on input "text" at bounding box center [135, 148] width 120 height 11
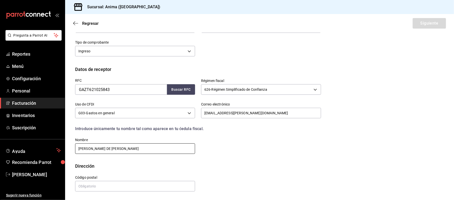
type input "TERESA DE JESUS GARCIA ZUÑIGA"
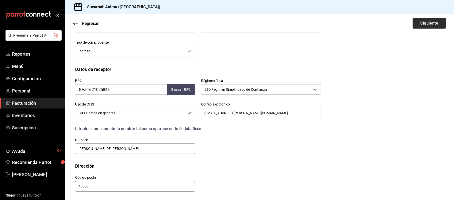
type input "45080"
click at [429, 23] on button "Siguiente" at bounding box center [429, 23] width 33 height 11
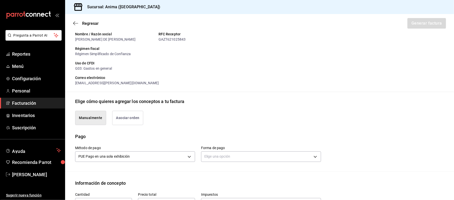
scroll to position [154, 0]
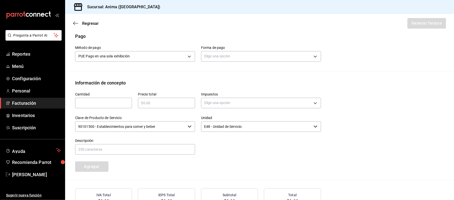
click at [234, 50] on div "Elige una opción" at bounding box center [261, 55] width 120 height 13
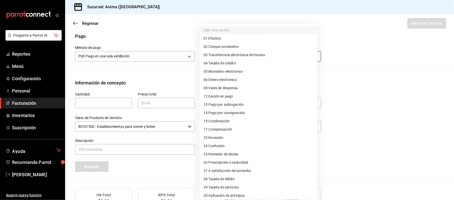
click at [237, 54] on body "Pregunta a Parrot AI Reportes Menú Configuración Personal Facturación Inventari…" at bounding box center [227, 100] width 454 height 200
click at [238, 65] on li "04 Tarjeta de crédito" at bounding box center [259, 63] width 118 height 8
type input "04"
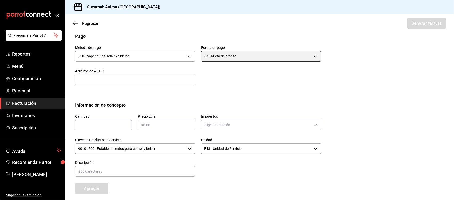
scroll to position [215, 0]
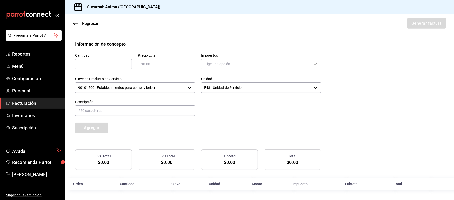
click at [109, 65] on input "text" at bounding box center [103, 64] width 57 height 6
type input "1"
type input "$21215"
click at [261, 64] on body "Pregunta a Parrot AI Reportes Menú Configuración Personal Facturación Inventari…" at bounding box center [227, 100] width 454 height 200
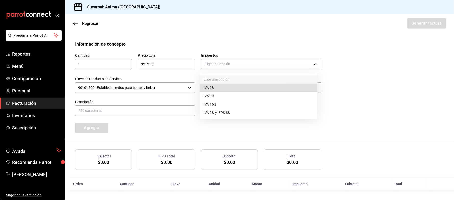
click at [234, 103] on li "IVA 16%" at bounding box center [259, 104] width 118 height 8
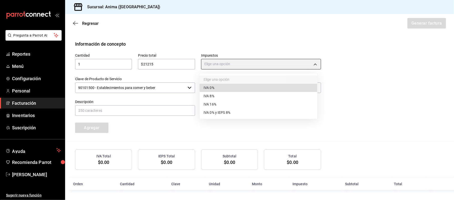
type input "IVA_16"
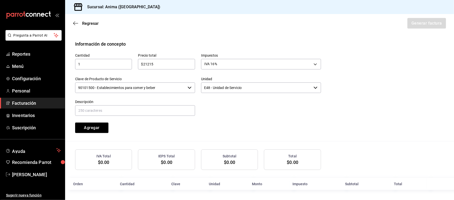
click at [135, 85] on input "90101500 - Establecimientos para comer y beber" at bounding box center [130, 87] width 110 height 11
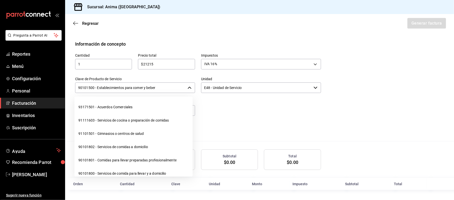
click at [135, 84] on input "90101500 - Establecimientos para comer y beber" at bounding box center [130, 87] width 110 height 11
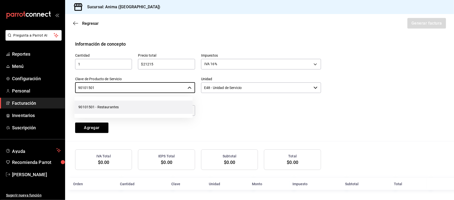
click at [125, 103] on li "90101501 - Restaurantes" at bounding box center [133, 106] width 118 height 13
type input "90101501 - Restaurantes"
click at [119, 110] on input "text" at bounding box center [135, 110] width 120 height 11
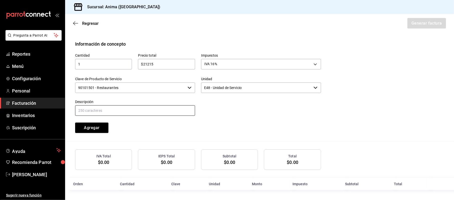
type input "CONSUMO"
click at [99, 129] on button "Agregar" at bounding box center [91, 128] width 33 height 11
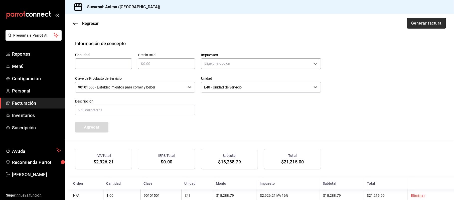
click at [410, 26] on button "Generar factura" at bounding box center [426, 23] width 39 height 11
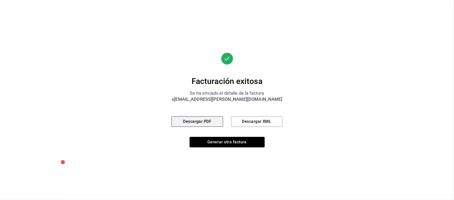
click at [211, 121] on button "Descargar PDF" at bounding box center [197, 121] width 51 height 11
click at [240, 135] on div "Facturación exitosa Se ha enviado el detalle de la factura a facturacion.makala…" at bounding box center [227, 100] width 111 height 95
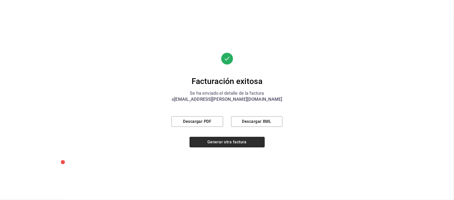
click at [236, 143] on button "Generar otra factura" at bounding box center [227, 142] width 75 height 11
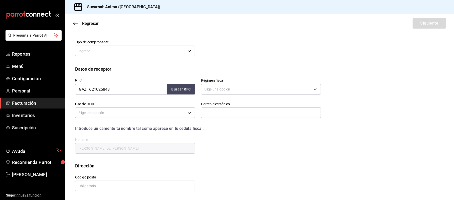
scroll to position [19, 0]
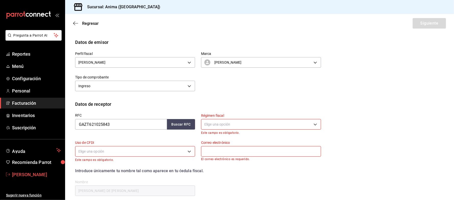
click at [33, 177] on span "[PERSON_NAME]" at bounding box center [36, 174] width 49 height 7
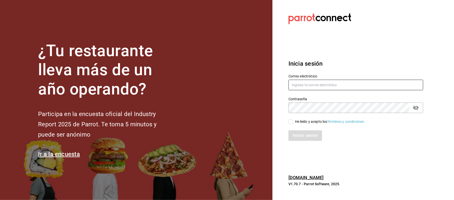
click at [322, 86] on input "text" at bounding box center [356, 85] width 135 height 11
click at [329, 86] on input "ANIMA.PV@HOTMAIL.OM" at bounding box center [356, 85] width 135 height 11
type input "ANIMA.PV@HOTMAIL.COM"
click at [325, 102] on div "Contraseña" at bounding box center [356, 107] width 135 height 11
click at [300, 126] on div "Iniciar sesión" at bounding box center [353, 132] width 141 height 17
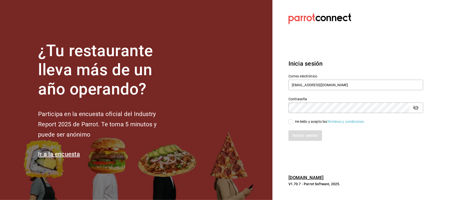
click at [298, 122] on div "He leído y acepto los Términos y condiciones." at bounding box center [330, 121] width 70 height 5
click at [293, 122] on input "He leído y acepto los Términos y condiciones." at bounding box center [291, 122] width 5 height 5
checkbox input "true"
click at [304, 133] on button "Iniciar sesión" at bounding box center [306, 135] width 34 height 11
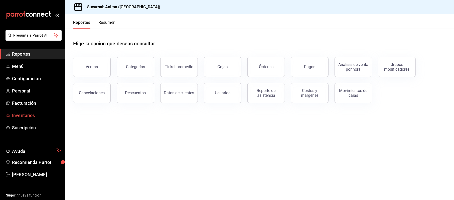
click at [25, 114] on span "Inventarios" at bounding box center [36, 115] width 49 height 7
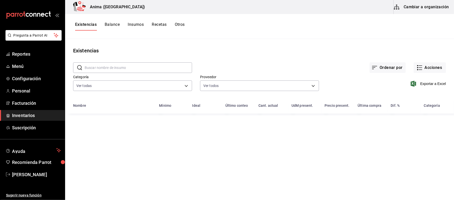
click at [124, 69] on input "text" at bounding box center [138, 68] width 107 height 10
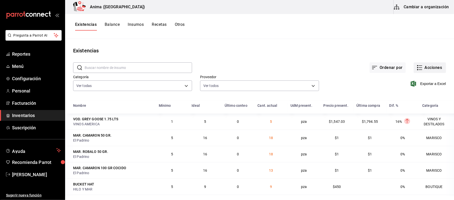
click at [421, 68] on button "Acciones" at bounding box center [430, 67] width 32 height 11
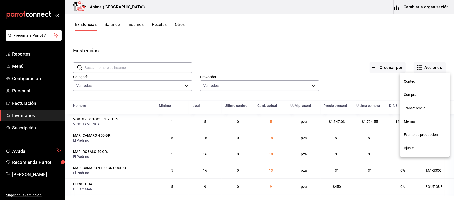
click at [411, 125] on li "Merma" at bounding box center [425, 121] width 50 height 13
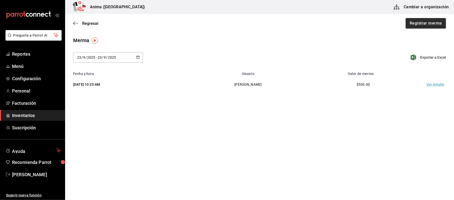
click at [421, 23] on button "Registrar merma" at bounding box center [426, 23] width 40 height 11
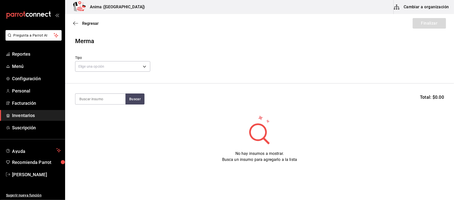
click at [81, 92] on section "Buscar Total: $0.00" at bounding box center [259, 98] width 389 height 31
click at [85, 101] on input at bounding box center [100, 99] width 50 height 11
type input "SOMBR"
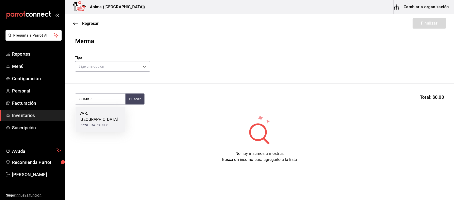
click at [91, 114] on div "VAR. SOMBRERO" at bounding box center [100, 116] width 42 height 12
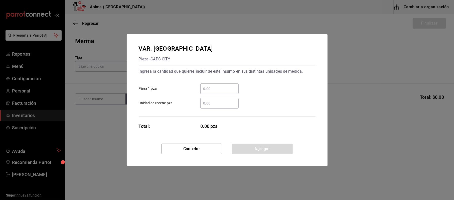
click at [212, 104] on input "​ Unidad de receta: pza" at bounding box center [219, 103] width 38 height 6
type input "7"
click button "Agregar" at bounding box center [262, 149] width 61 height 11
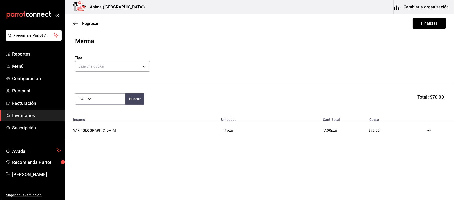
type input "GORRA"
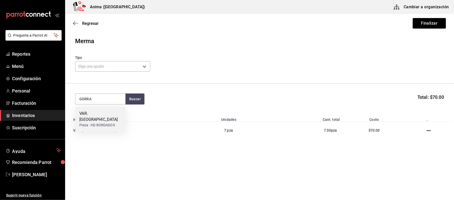
click at [105, 123] on div "Pieza - HD BORDADOS" at bounding box center [100, 125] width 42 height 5
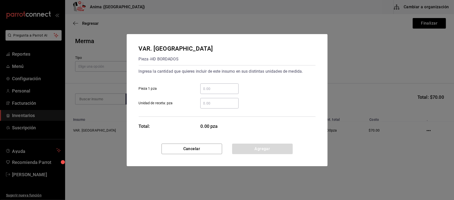
click at [220, 105] on input "​ Unidad de receta: pza" at bounding box center [219, 103] width 38 height 6
type input "10"
click button "Agregar" at bounding box center [262, 149] width 61 height 11
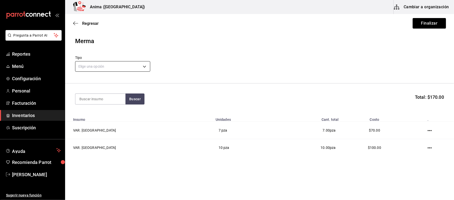
click at [124, 62] on body "Pregunta a Parrot AI Reportes Menú Configuración Personal Facturación Inventari…" at bounding box center [227, 86] width 454 height 172
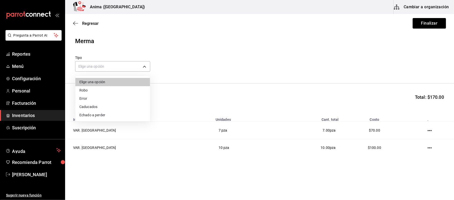
click at [97, 98] on li "Error" at bounding box center [112, 98] width 75 height 8
type input "ERROR"
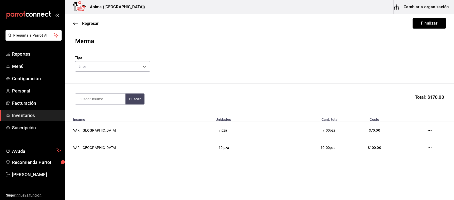
click at [427, 26] on button "Finalizar" at bounding box center [429, 23] width 33 height 11
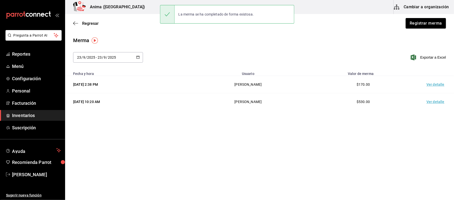
click at [433, 80] on td "Ver detalle" at bounding box center [436, 84] width 35 height 17
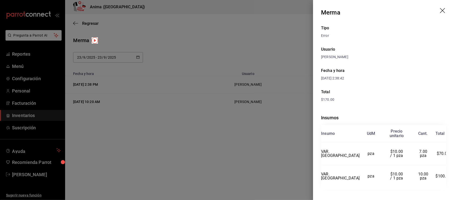
click at [46, 116] on div at bounding box center [227, 100] width 454 height 200
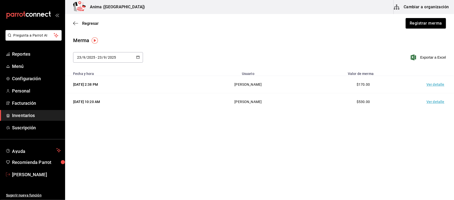
click at [20, 173] on span "[PERSON_NAME]" at bounding box center [36, 174] width 49 height 7
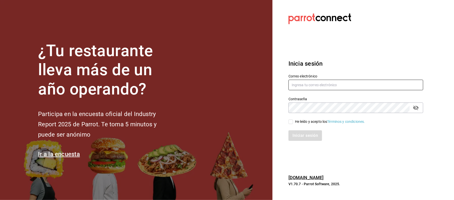
click at [344, 84] on input "text" at bounding box center [356, 85] width 135 height 11
type input "ANIMA.PV@HOTMAIL.COM"
click at [322, 121] on div "He leído y acepto los Términos y condiciones." at bounding box center [330, 121] width 70 height 5
click at [293, 121] on input "He leído y acepto los Términos y condiciones." at bounding box center [291, 122] width 5 height 5
checkbox input "true"
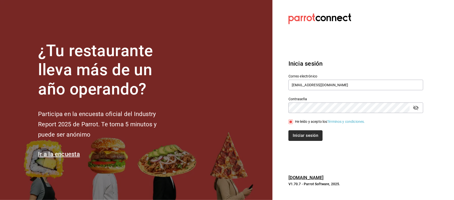
click at [305, 136] on button "Iniciar sesión" at bounding box center [306, 135] width 34 height 11
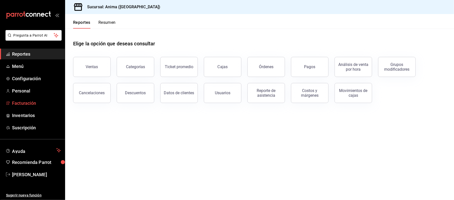
click at [25, 101] on span "Facturación" at bounding box center [36, 103] width 49 height 7
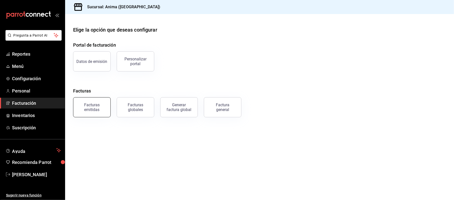
click at [104, 106] on div "Facturas emitidas" at bounding box center [91, 107] width 31 height 10
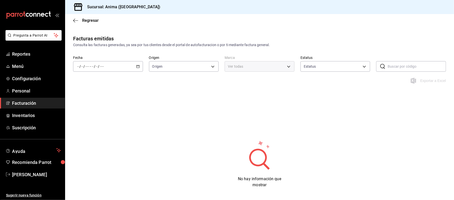
type input "ORDER_INVOICE,GENERAL_INVOICE"
type input "ACTIVE,PENDING_CANCELLATION,CANCELLED,PRE_CANCELLED"
type input "a66376ae-ea22-4cd2-97e0-9ea16bf22336"
click at [88, 66] on input "number" at bounding box center [87, 66] width 5 height 4
click at [87, 92] on span "Ayer" at bounding box center [96, 92] width 39 height 5
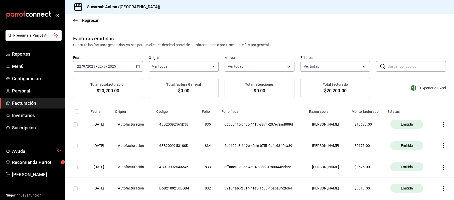
click at [96, 68] on span "-" at bounding box center [96, 66] width 1 height 4
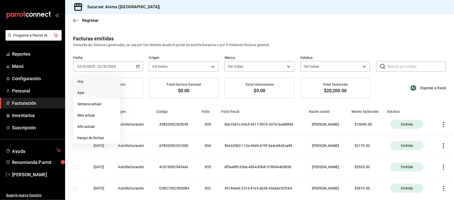
click at [96, 82] on span "Hoy" at bounding box center [96, 81] width 39 height 5
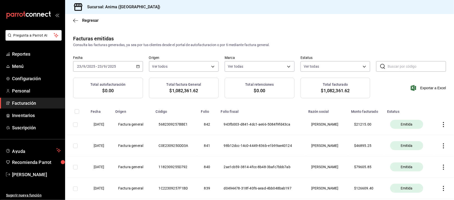
click at [441, 123] on icon "button" at bounding box center [443, 124] width 5 height 5
click at [426, 128] on li "Descargar XML" at bounding box center [419, 125] width 44 height 13
click at [441, 123] on icon "button" at bounding box center [443, 124] width 5 height 5
click at [437, 123] on li "Descargar XML" at bounding box center [419, 125] width 44 height 13
click at [17, 171] on span "[PERSON_NAME]" at bounding box center [36, 174] width 49 height 7
